Goal: Information Seeking & Learning: Learn about a topic

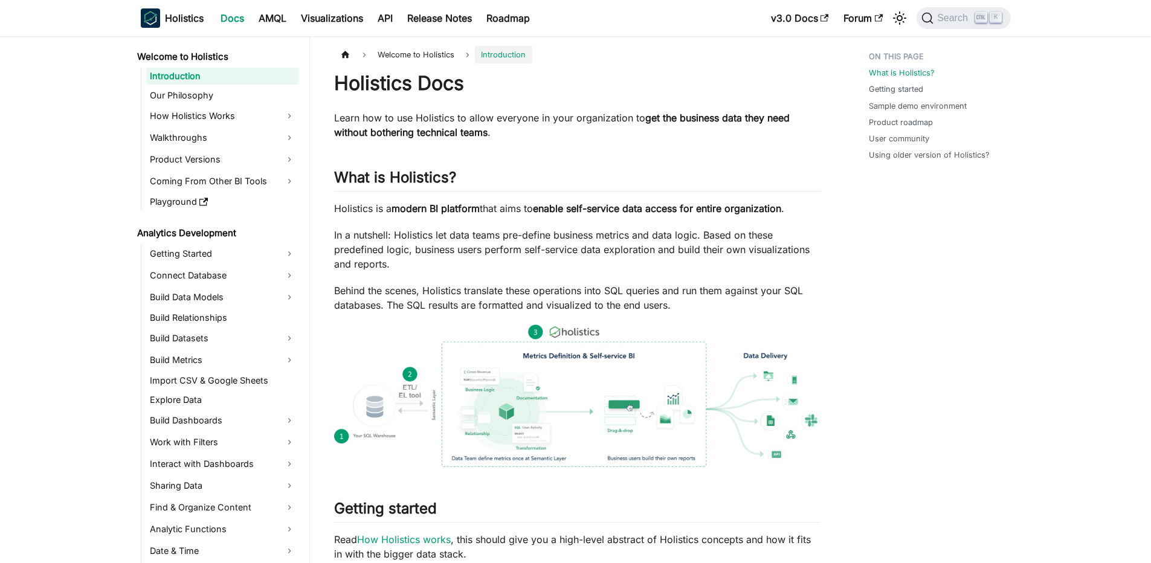
click at [933, 5] on div "Search K" at bounding box center [959, 18] width 101 height 27
click at [945, 13] on span "Search" at bounding box center [955, 18] width 42 height 11
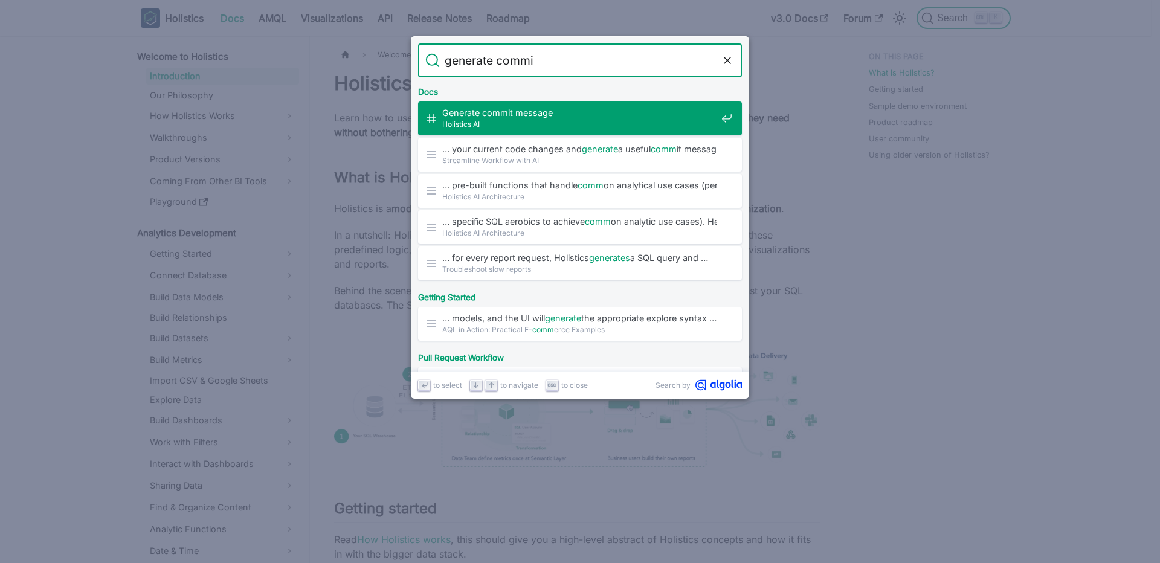
type input "generate commit"
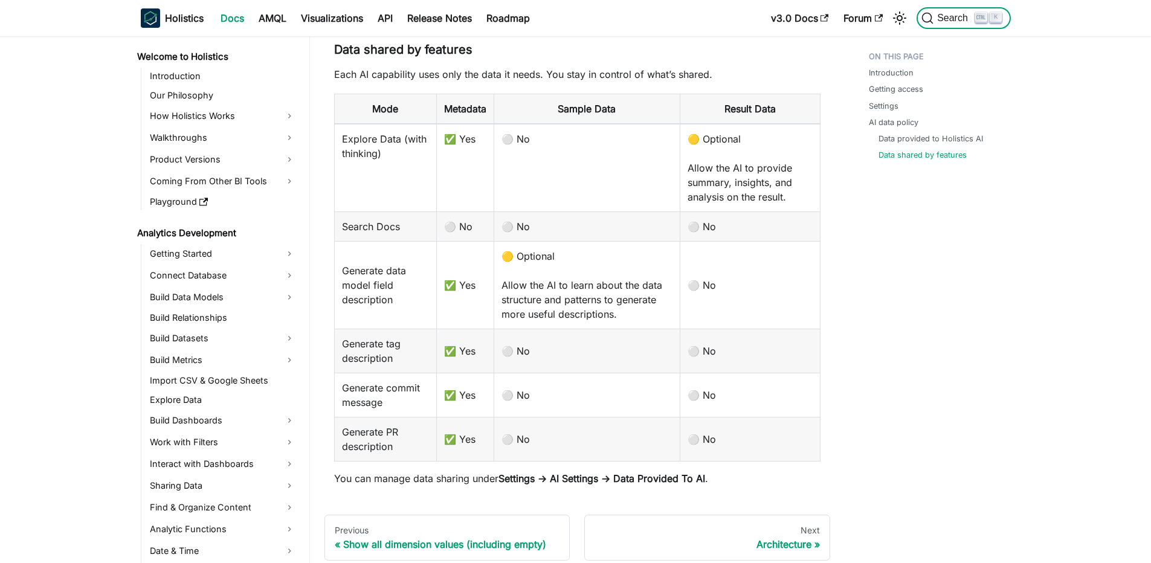
scroll to position [238, 0]
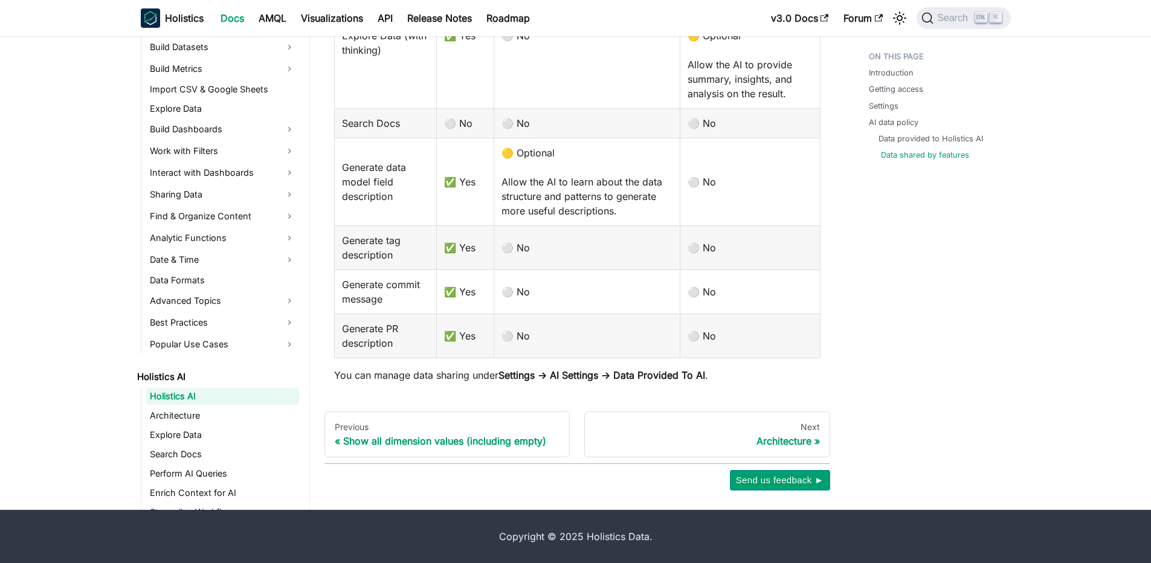
click at [896, 154] on link "Data shared by features" at bounding box center [925, 154] width 88 height 11
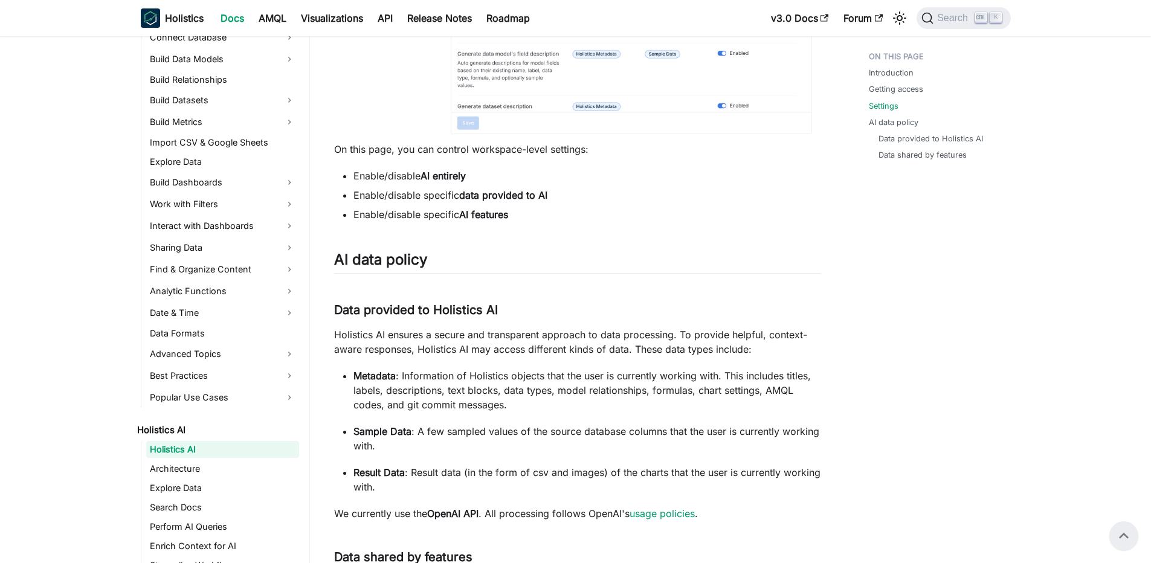
scroll to position [1164, 0]
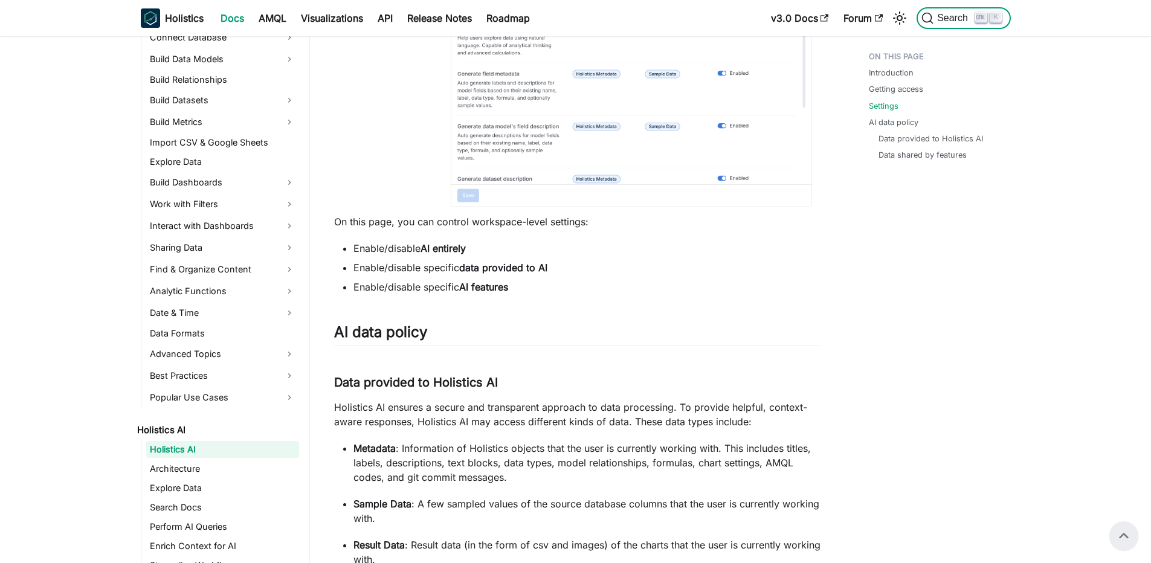
drag, startPoint x: 959, startPoint y: 13, endPoint x: 531, endPoint y: 186, distance: 462.2
click at [531, 186] on div "Skip to main content Holistics Docs AMQL Visualizations API Release Notes Roadm…" at bounding box center [575, 41] width 1151 height 2411
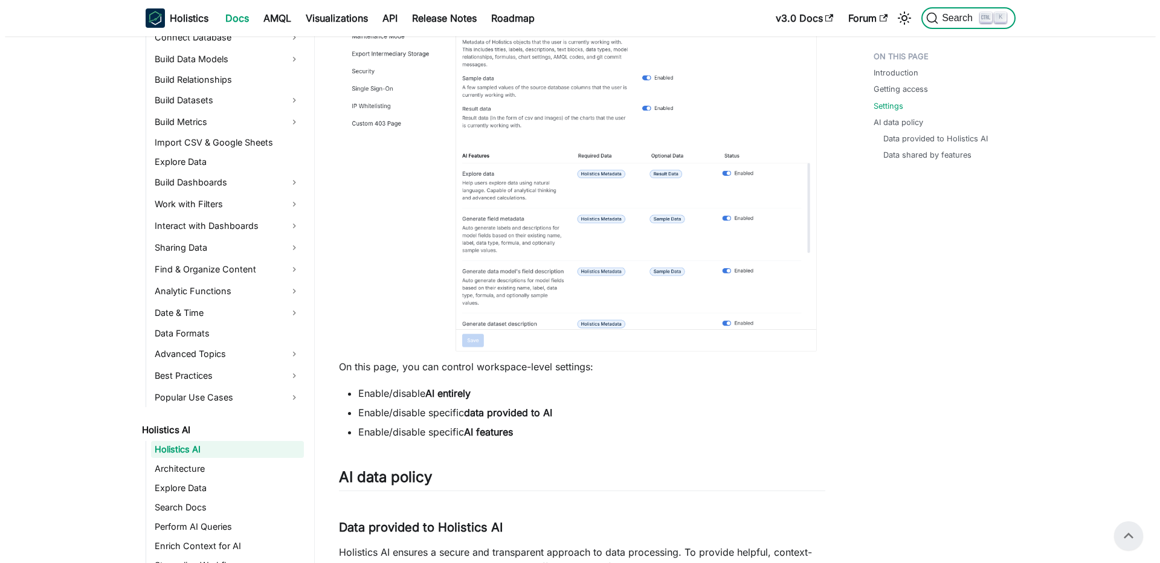
scroll to position [947, 0]
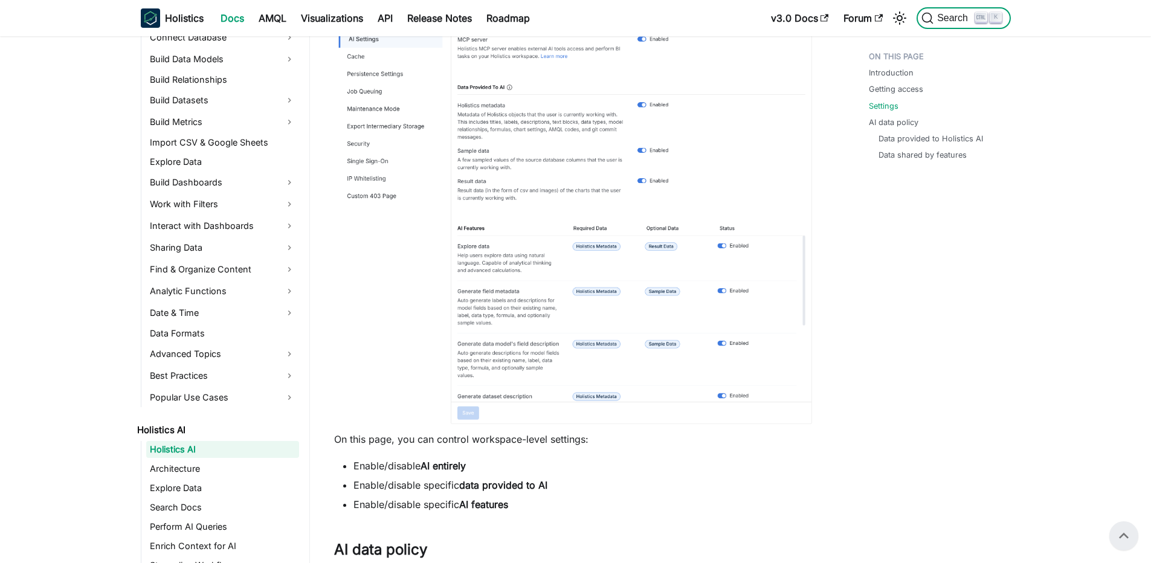
click at [969, 16] on span "Search" at bounding box center [955, 18] width 42 height 11
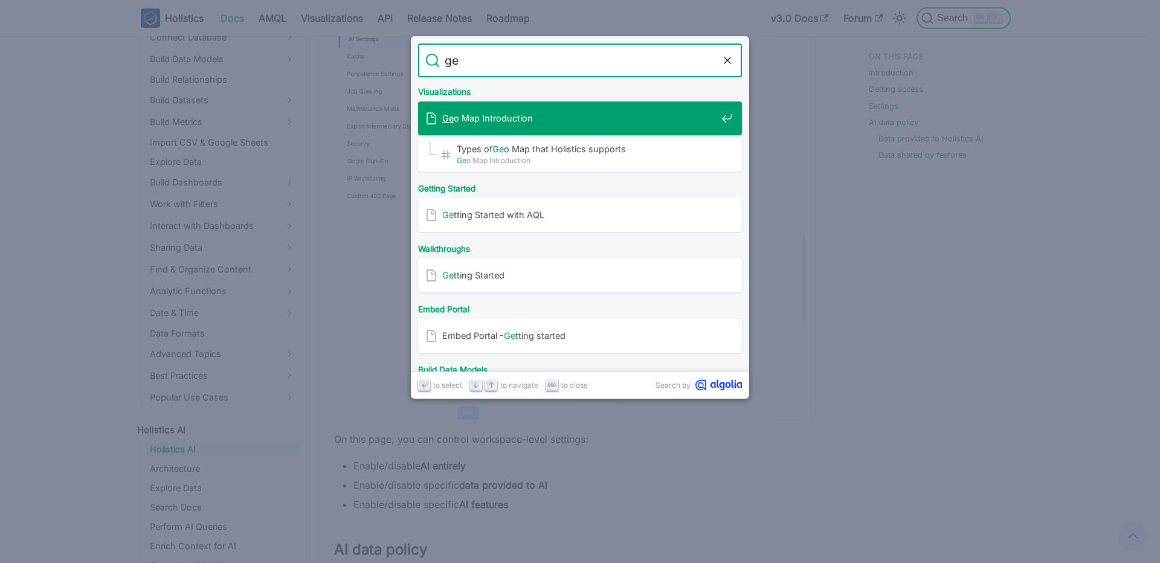
type input "g"
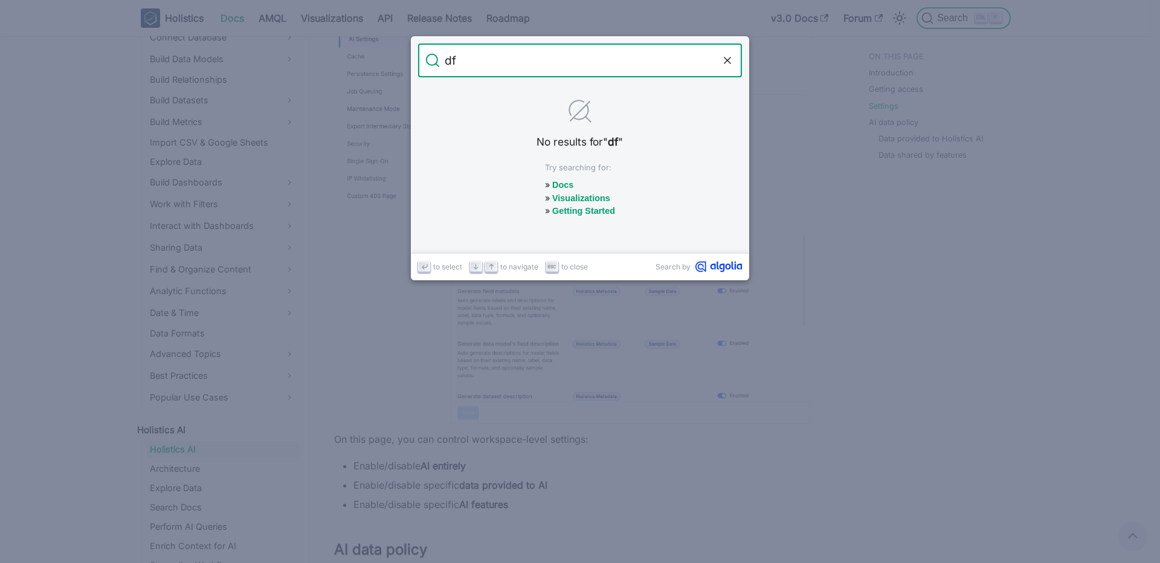
type input "d"
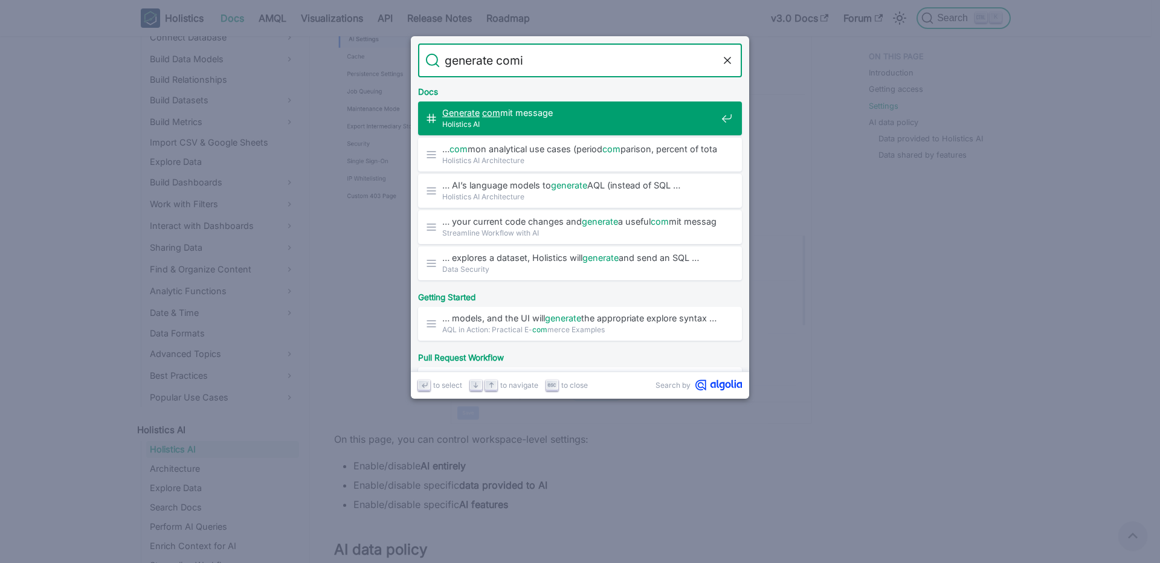
type input "generate comit"
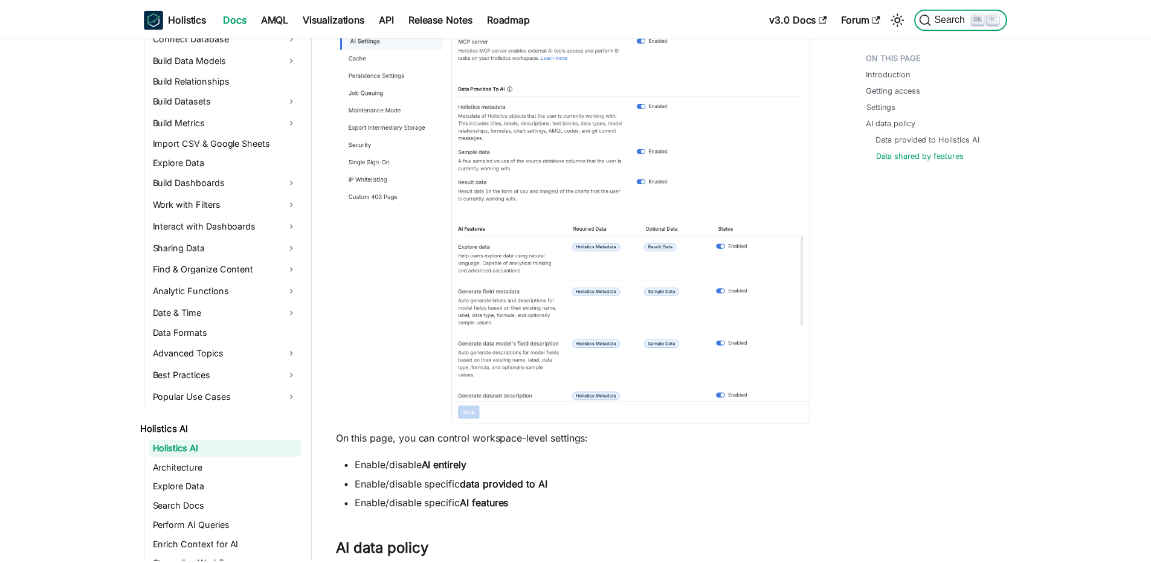
scroll to position [1745, 0]
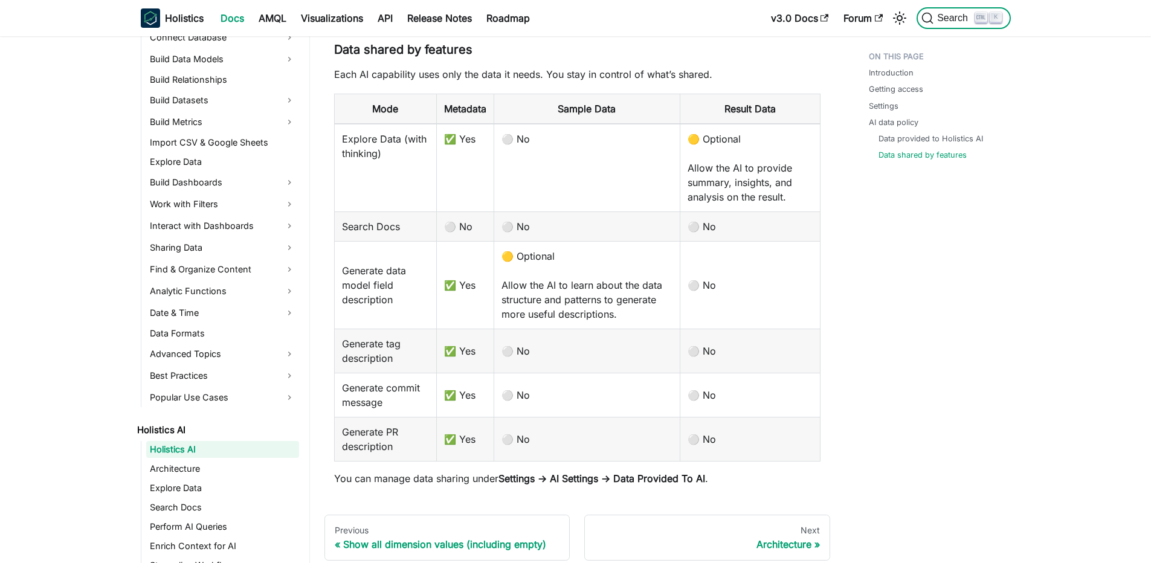
click at [969, 16] on span "Search" at bounding box center [955, 18] width 42 height 11
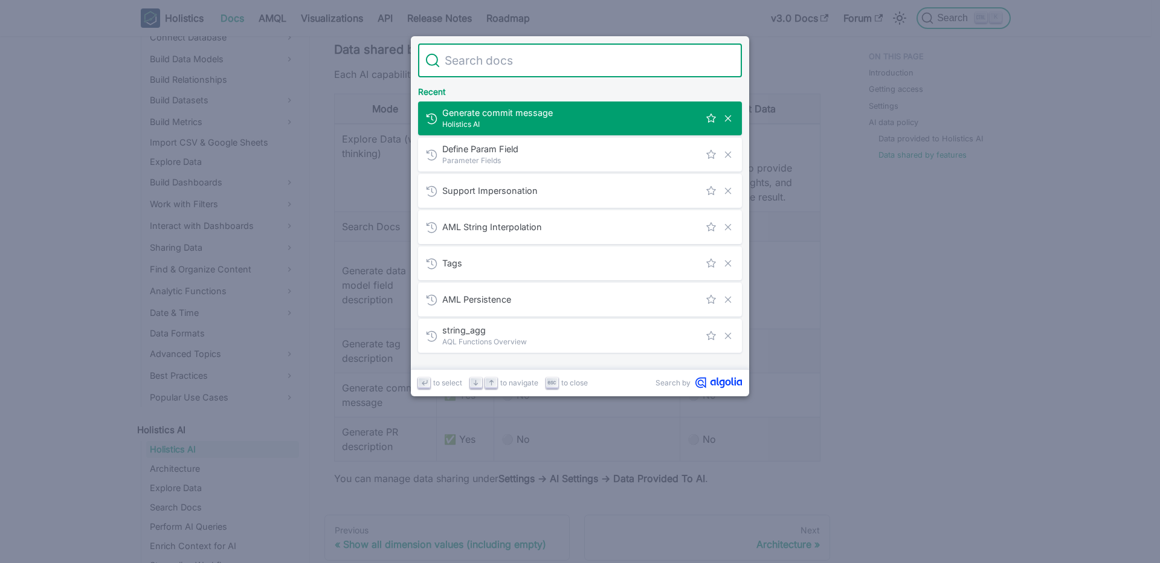
type input "g"
click at [583, 111] on span "Generate commit message" at bounding box center [570, 112] width 257 height 11
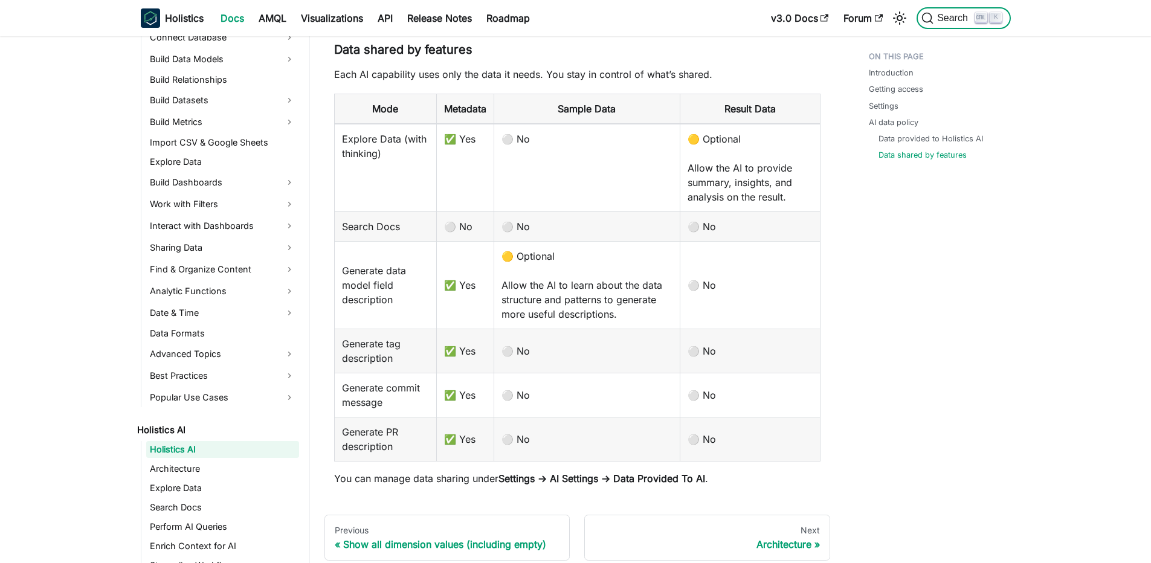
click at [975, 22] on span "K" at bounding box center [990, 18] width 31 height 11
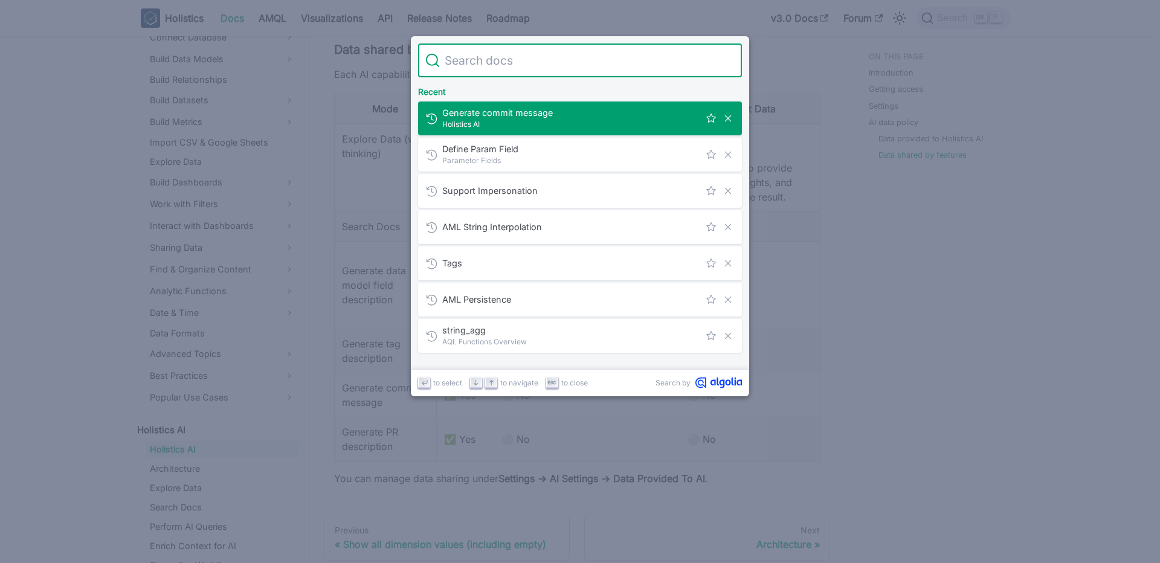
click at [548, 119] on span "Holistics AI" at bounding box center [570, 123] width 257 height 11
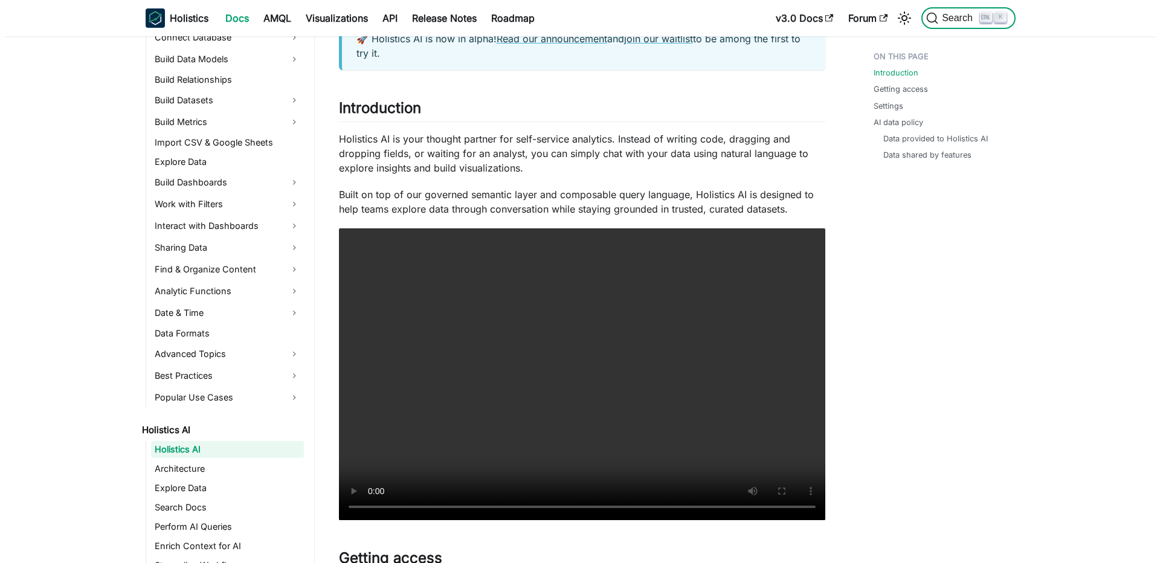
scroll to position [0, 0]
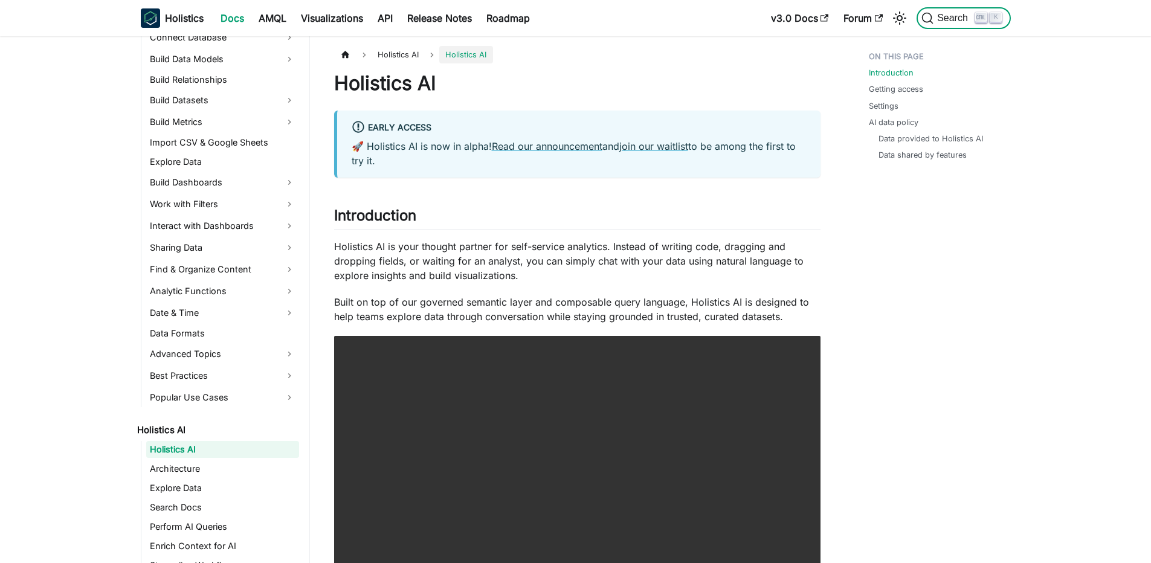
click at [971, 16] on span "Search" at bounding box center [955, 18] width 42 height 11
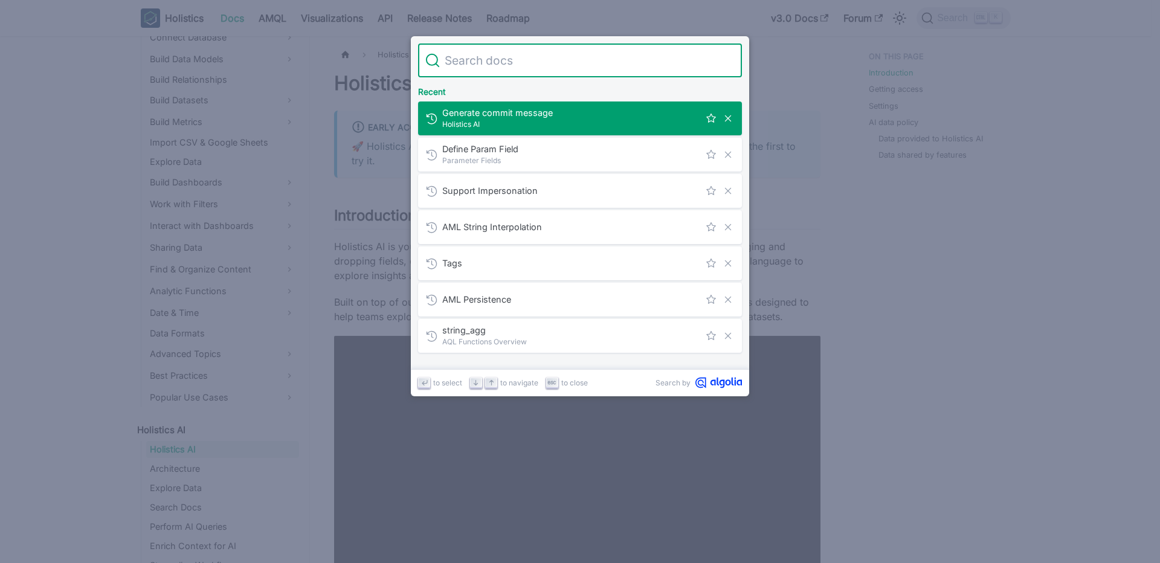
click at [545, 124] on span "Holistics AI" at bounding box center [570, 123] width 257 height 11
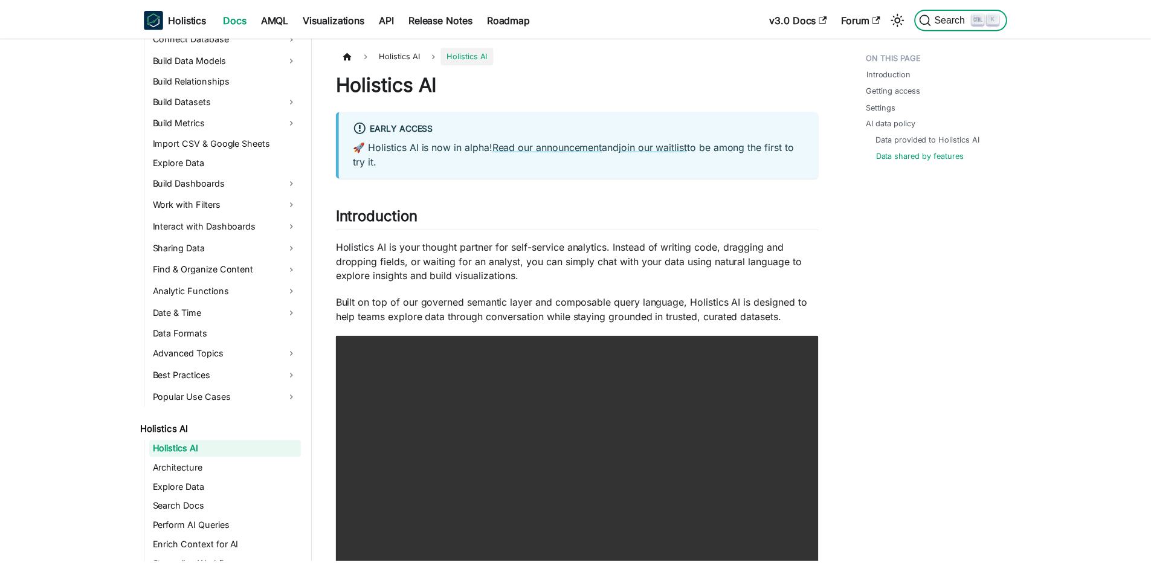
scroll to position [1745, 0]
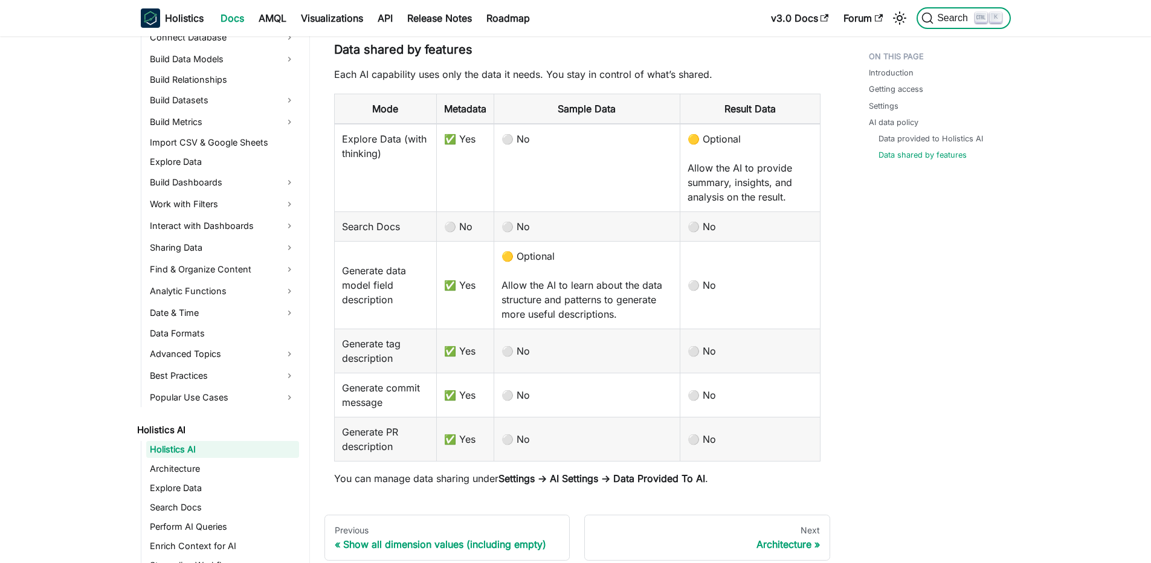
click at [945, 21] on span "Search" at bounding box center [955, 18] width 42 height 11
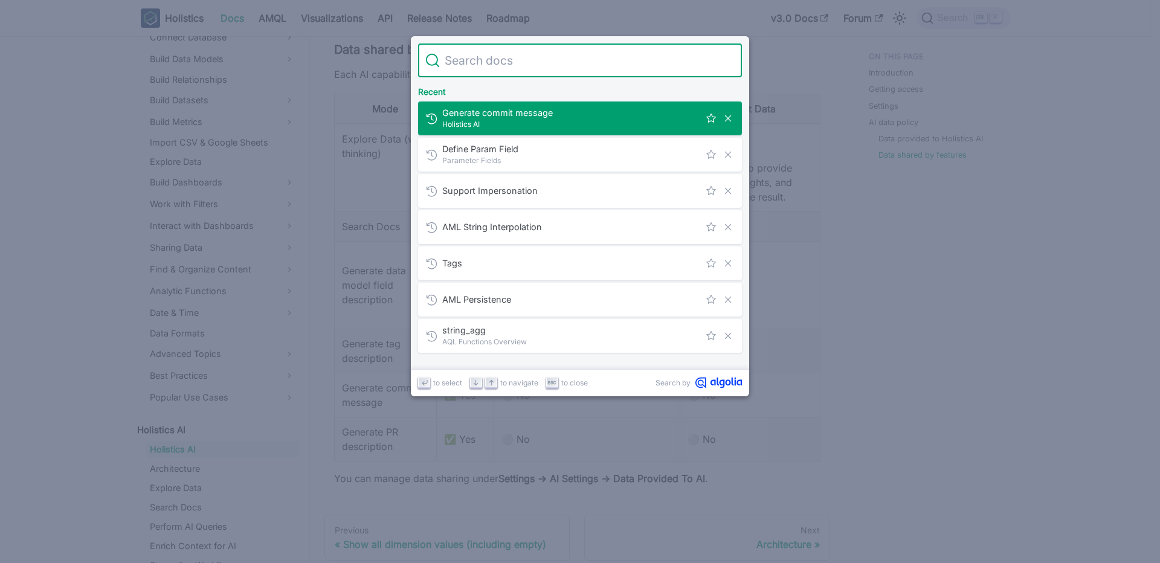
drag, startPoint x: 534, startPoint y: 126, endPoint x: 578, endPoint y: 48, distance: 89.9
click at [578, 48] on div "Search Cancel Recent Generate commit message Holistics AI Define Param Field​ P…" at bounding box center [580, 216] width 338 height 360
click at [571, 56] on input "Search" at bounding box center [587, 61] width 295 height 34
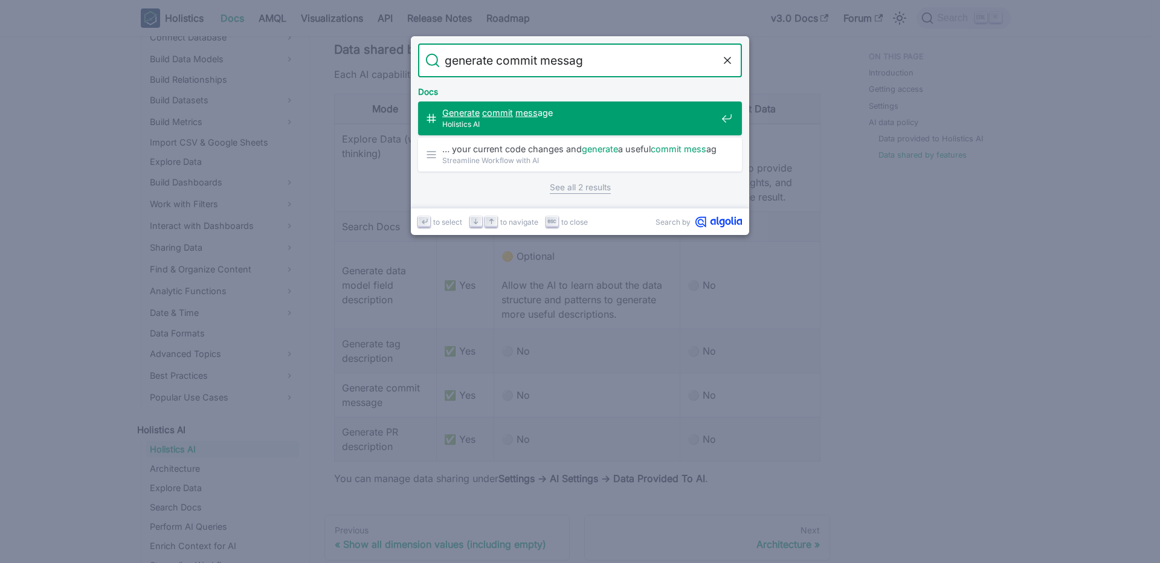
type input "generate commit message"
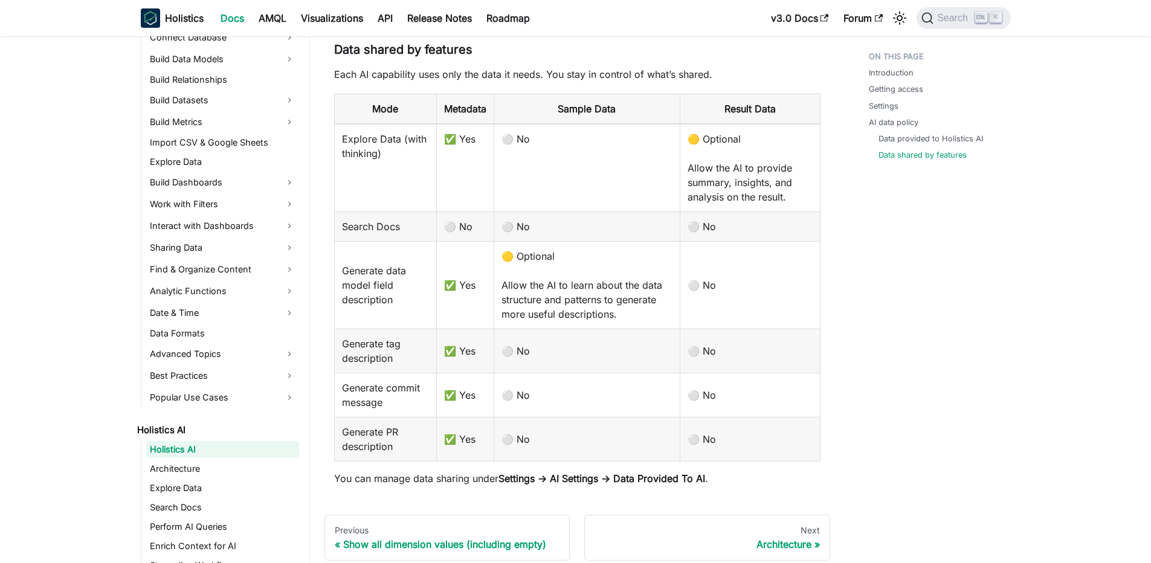
scroll to position [383, 0]
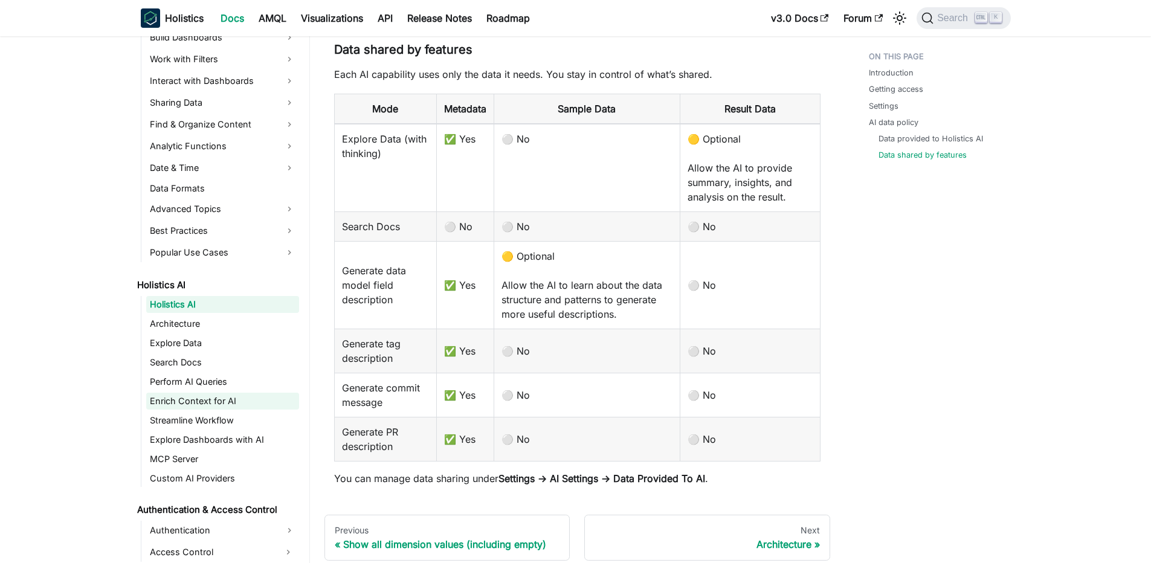
click at [189, 399] on link "Enrich Context for AI" at bounding box center [222, 401] width 153 height 17
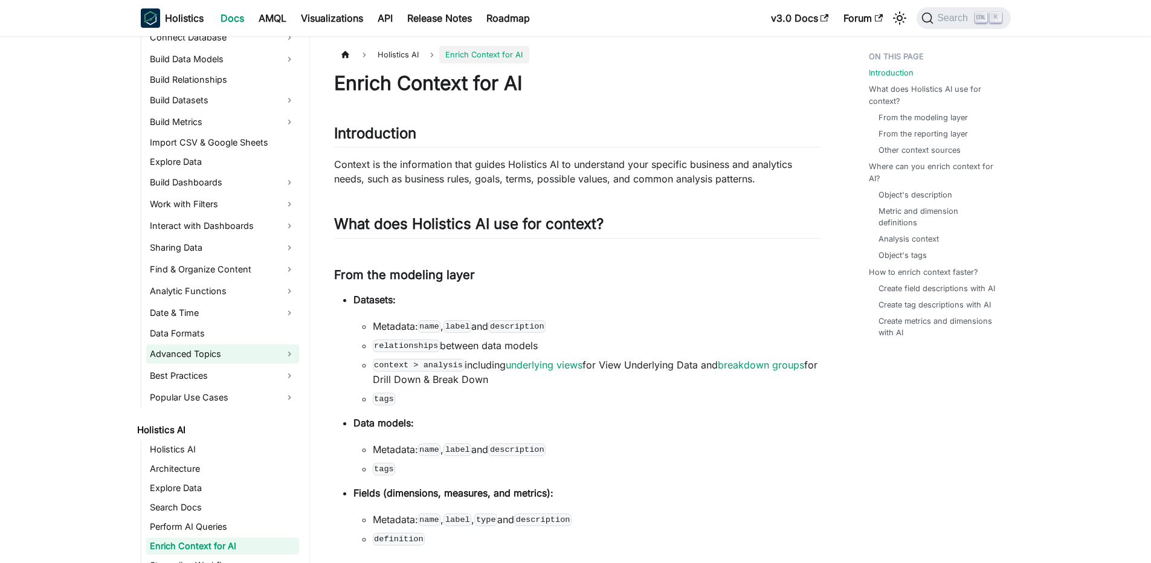
scroll to position [383, 0]
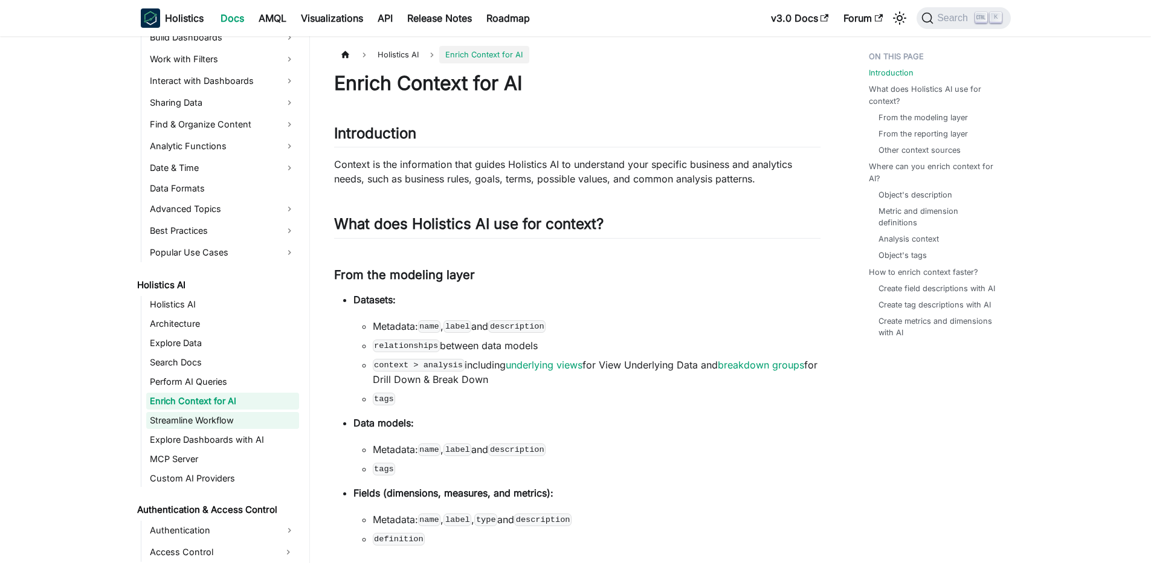
click at [217, 422] on link "Streamline Workflow" at bounding box center [222, 420] width 153 height 17
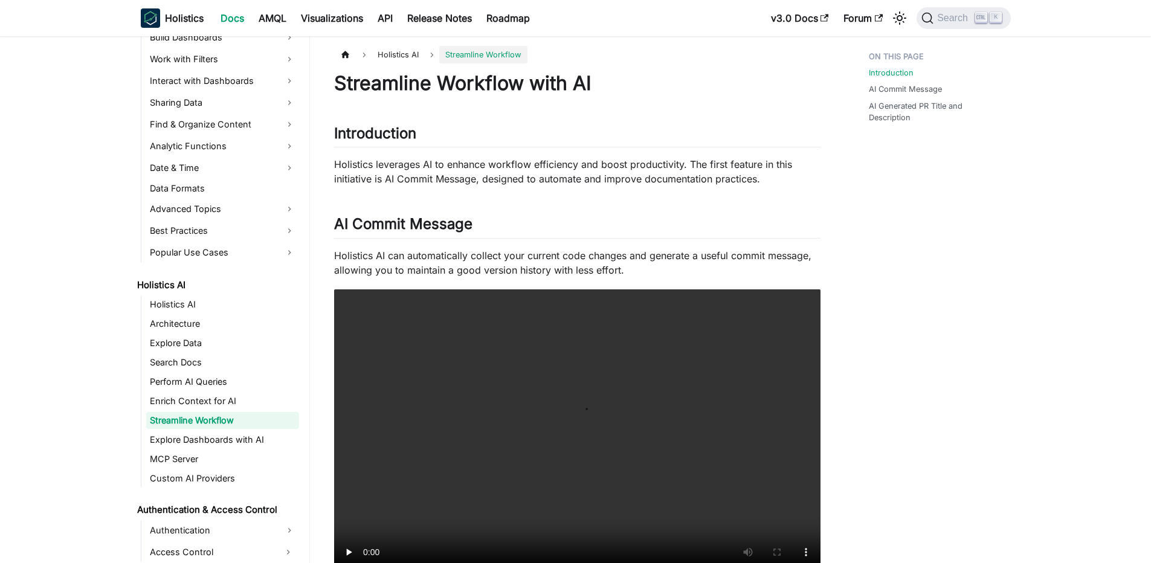
scroll to position [145, 0]
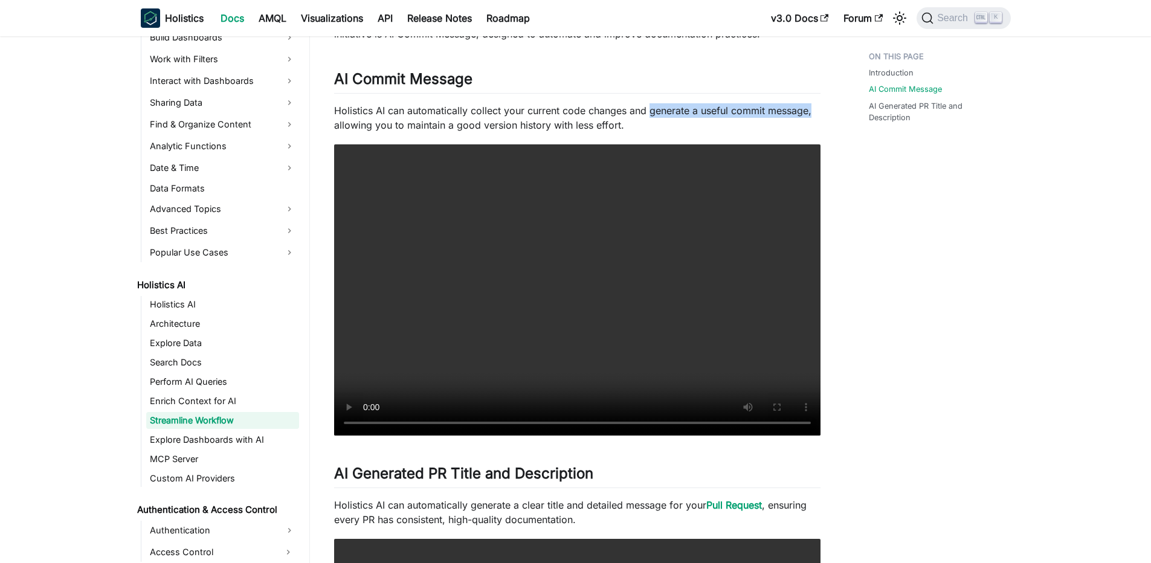
drag, startPoint x: 650, startPoint y: 114, endPoint x: 815, endPoint y: 113, distance: 165.0
click at [815, 113] on p "Holistics AI can automatically collect your current code changes and generate a…" at bounding box center [577, 117] width 486 height 29
click at [957, 183] on div "Introduction AI Commit Message AI Generated PR Title and Description" at bounding box center [934, 420] width 178 height 1038
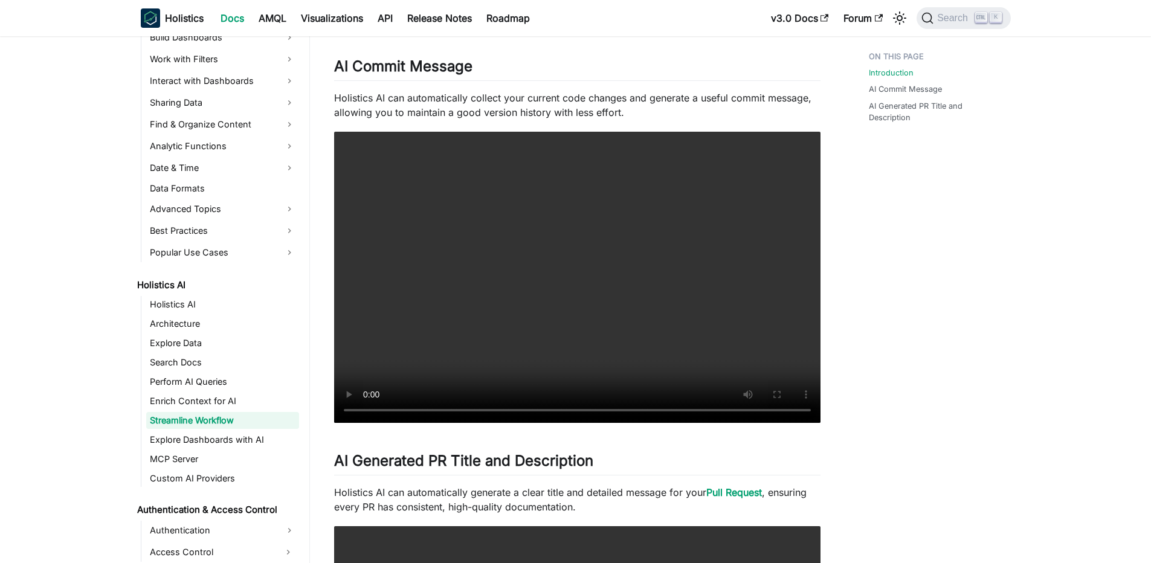
scroll to position [0, 0]
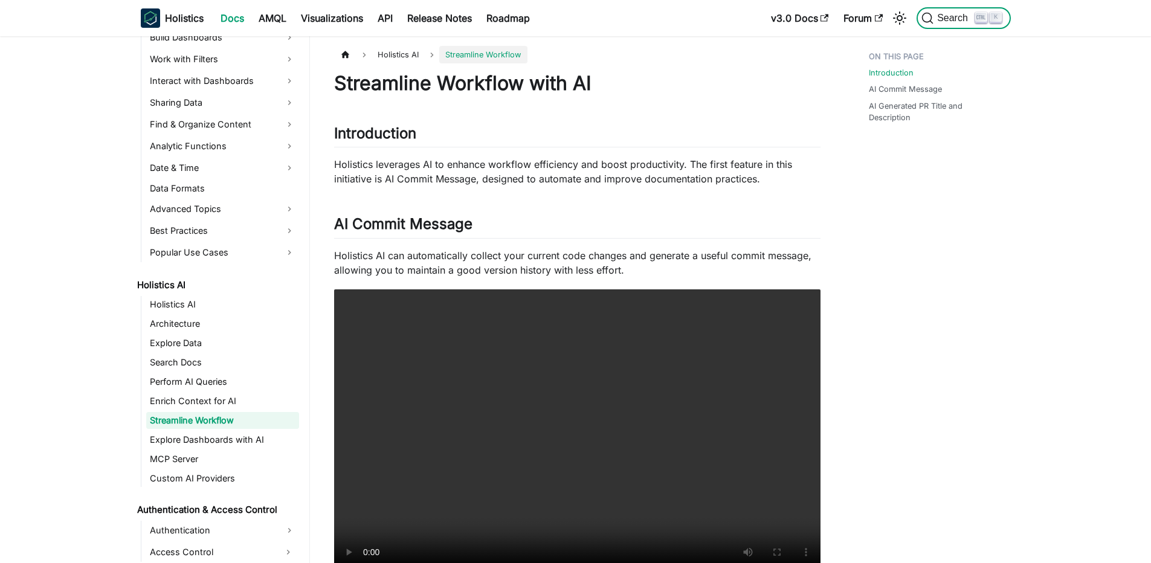
click at [954, 21] on span "Search" at bounding box center [955, 18] width 42 height 11
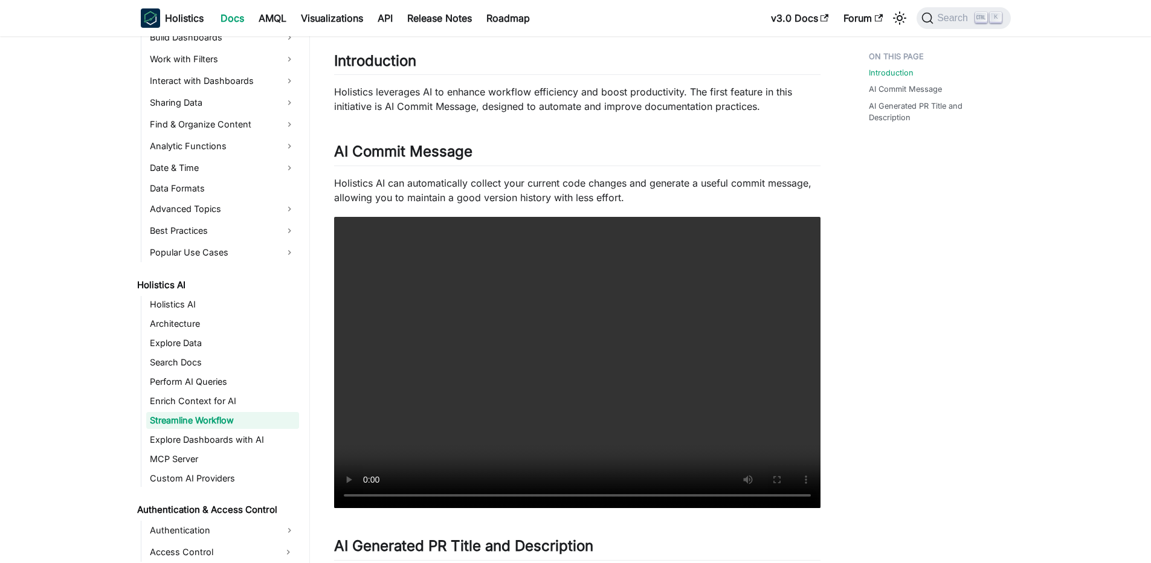
click at [410, 169] on div "Streamline Workflow with AI Introduction ​ Holistics leverages AI to enhance wo…" at bounding box center [577, 451] width 486 height 904
click at [484, 153] on link "​" at bounding box center [480, 152] width 14 height 18
